Goal: Information Seeking & Learning: Learn about a topic

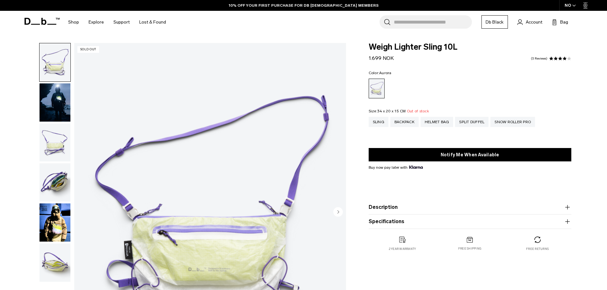
click at [64, 176] on img "button" at bounding box center [55, 183] width 31 height 38
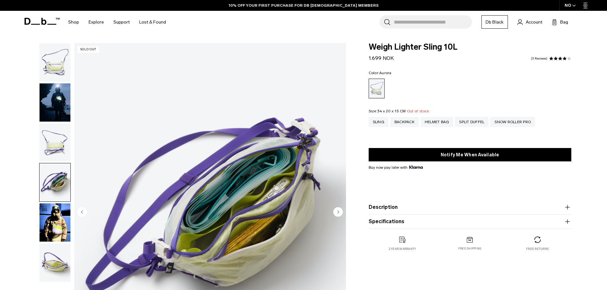
click at [57, 144] on img "button" at bounding box center [55, 143] width 31 height 38
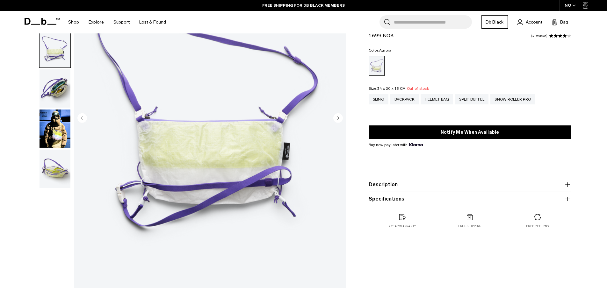
scroll to position [96, 0]
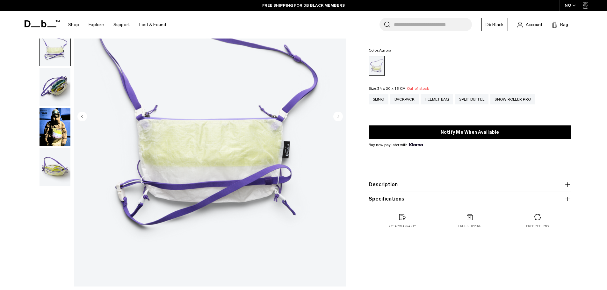
click at [58, 141] on img "button" at bounding box center [55, 127] width 31 height 38
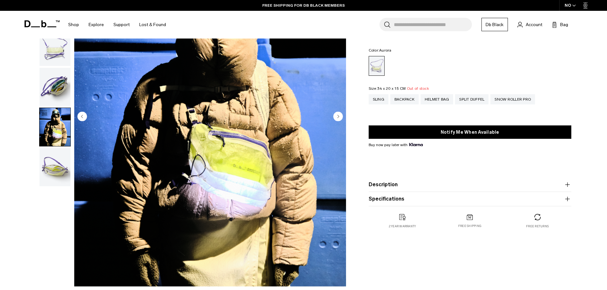
click at [57, 162] on img "button" at bounding box center [55, 167] width 31 height 38
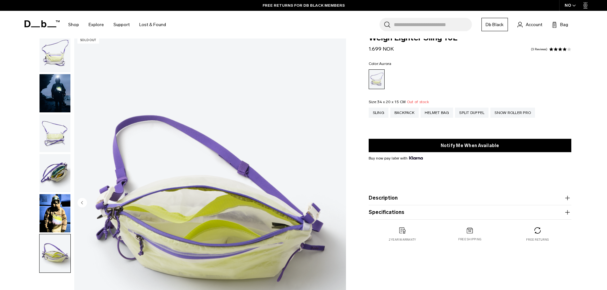
scroll to position [0, 0]
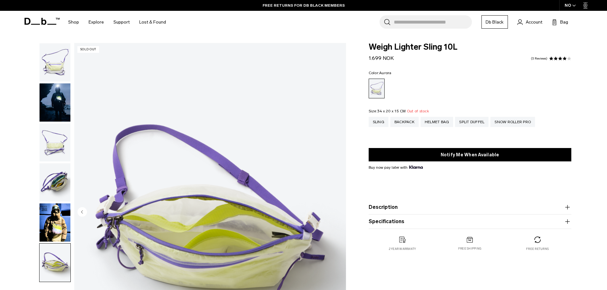
click at [59, 74] on img "button" at bounding box center [55, 62] width 31 height 38
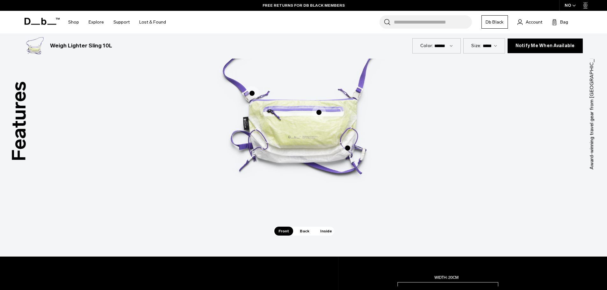
scroll to position [446, 0]
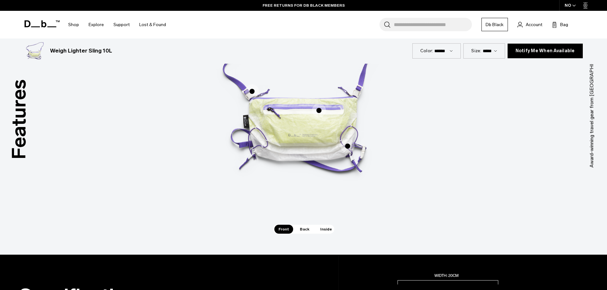
click at [305, 226] on span "Back" at bounding box center [305, 229] width 18 height 9
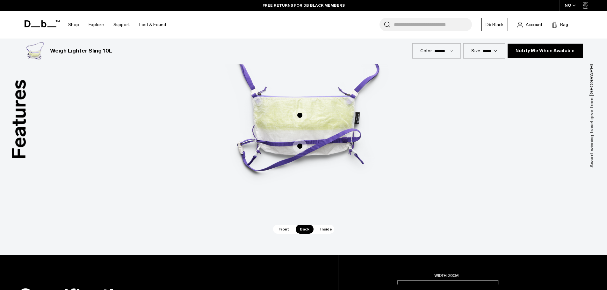
click at [319, 229] on span "Inside" at bounding box center [326, 229] width 20 height 9
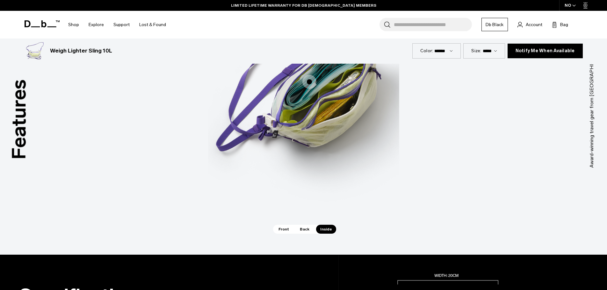
click at [287, 228] on span "Front" at bounding box center [284, 229] width 19 height 9
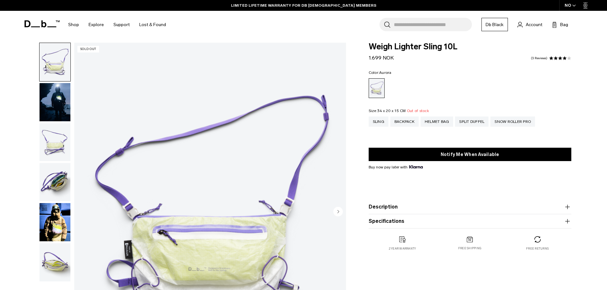
scroll to position [0, 0]
